Goal: Information Seeking & Learning: Learn about a topic

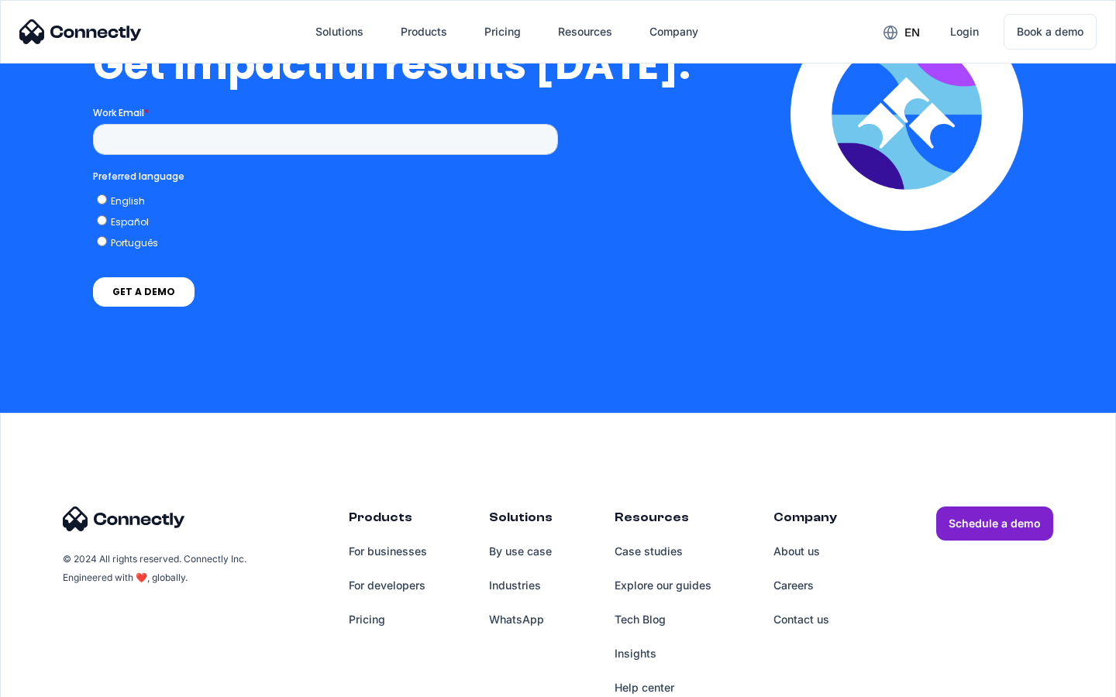
scroll to position [3404, 0]
